Goal: Consume media (video, audio)

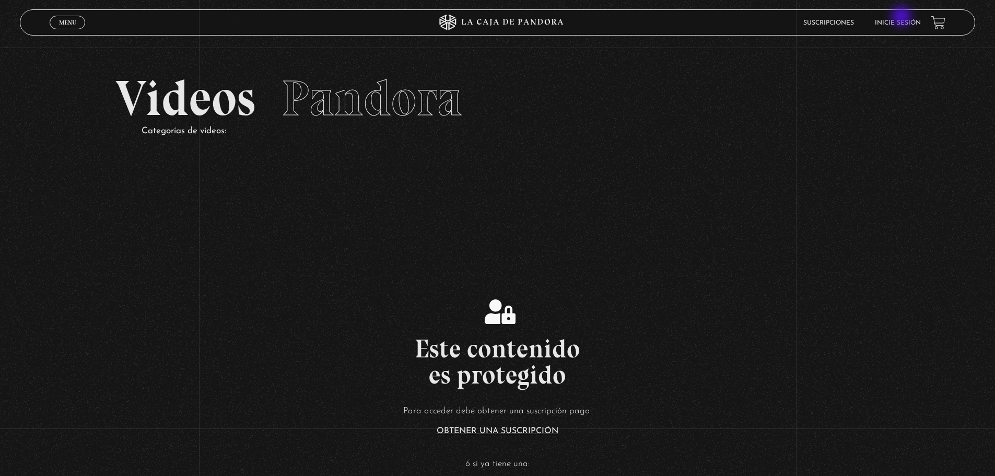
click at [902, 17] on li "Inicie sesión" at bounding box center [898, 23] width 46 height 16
click at [902, 23] on link "Inicie sesión" at bounding box center [898, 23] width 46 height 6
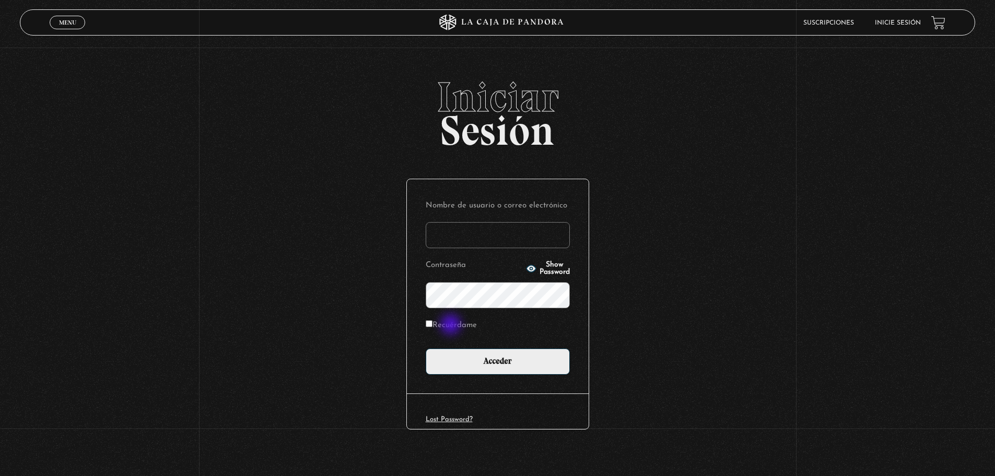
type input "LIOPNI"
click at [452, 324] on label "Recuérdame" at bounding box center [451, 326] width 51 height 16
click at [432, 324] on input "Recuérdame" at bounding box center [429, 323] width 7 height 7
checkbox input "true"
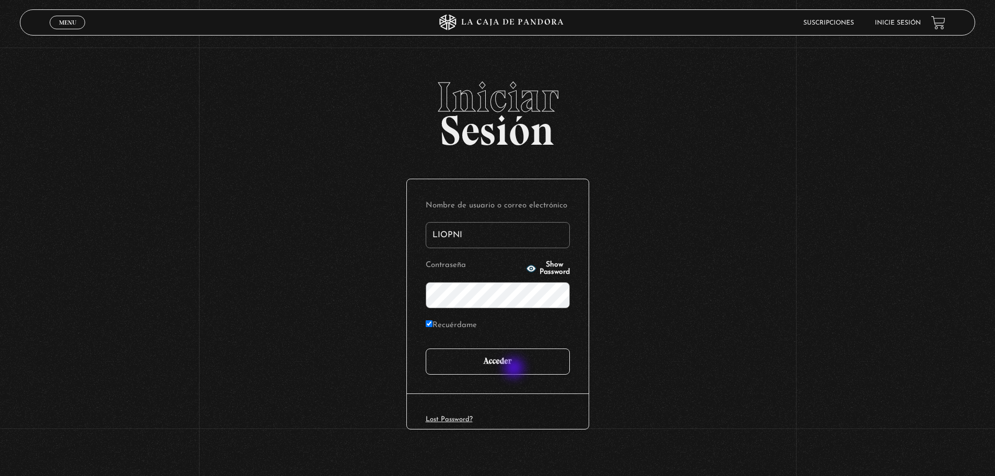
click at [515, 369] on input "Acceder" at bounding box center [498, 361] width 144 height 26
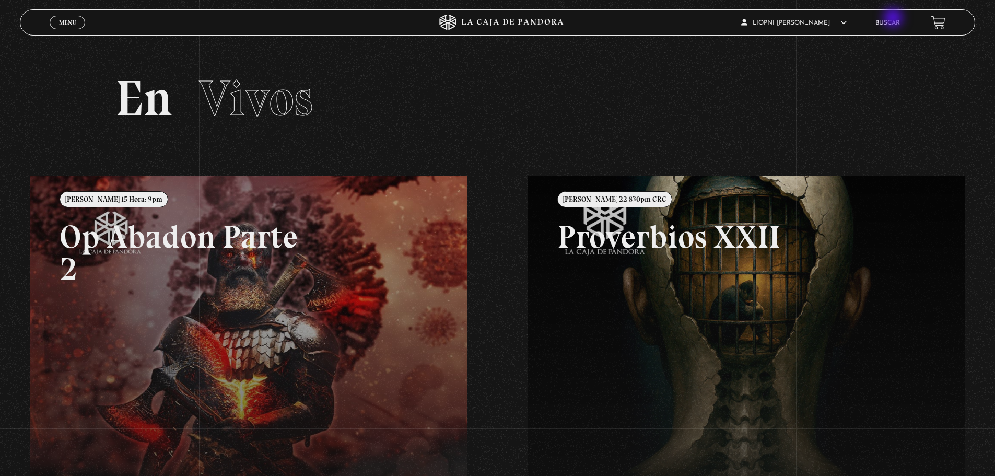
click at [894, 19] on li "Buscar" at bounding box center [887, 23] width 25 height 16
click at [894, 22] on link "Buscar" at bounding box center [887, 23] width 25 height 6
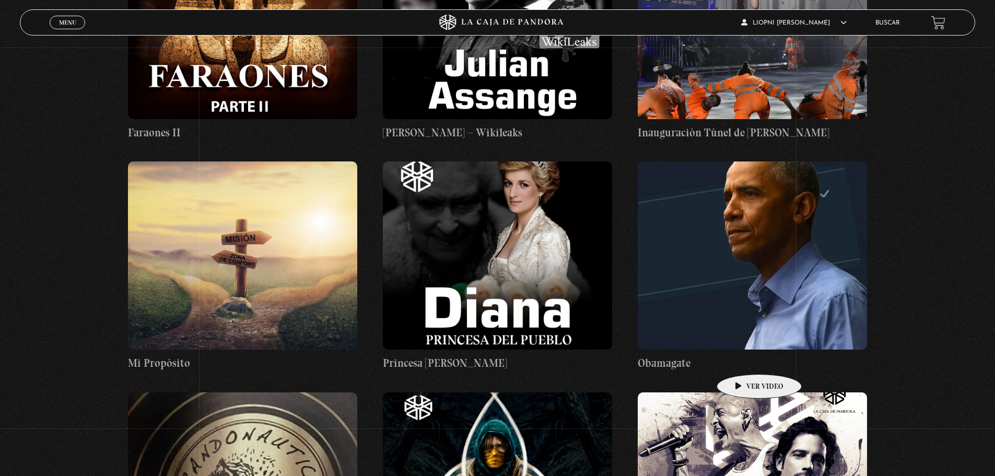
scroll to position [24072, 0]
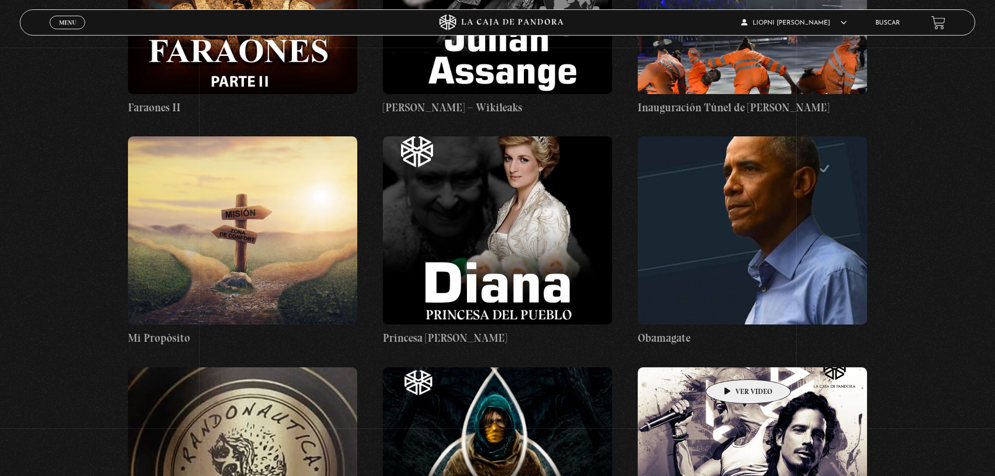
click at [732, 367] on figure at bounding box center [752, 461] width 229 height 188
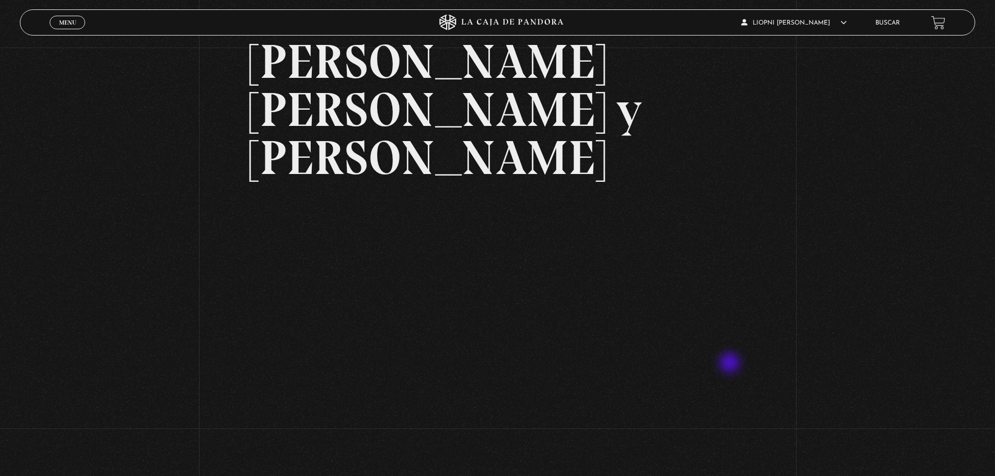
scroll to position [104, 0]
